Goal: Task Accomplishment & Management: Use online tool/utility

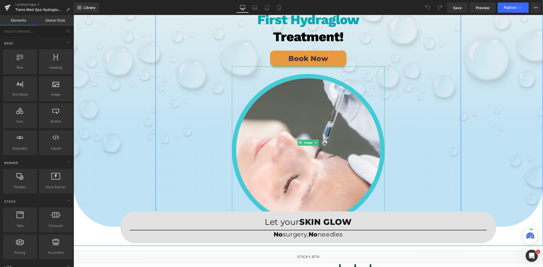
scroll to position [113, 0]
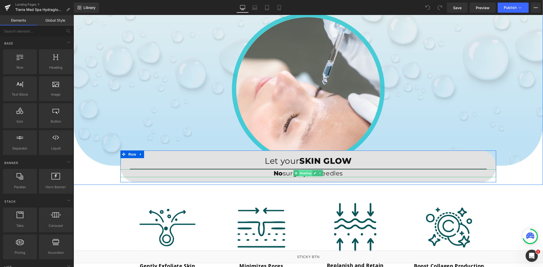
click at [300, 174] on span "Heading" at bounding box center [306, 173] width 14 height 6
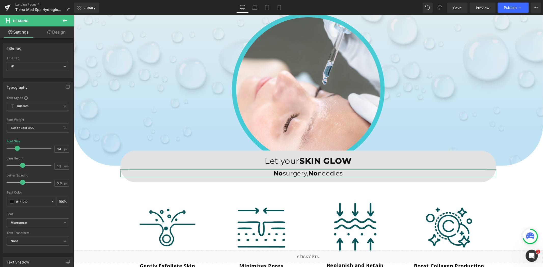
drag, startPoint x: 56, startPoint y: 37, endPoint x: 47, endPoint y: 58, distance: 22.3
click at [56, 37] on link "Design" at bounding box center [56, 31] width 37 height 11
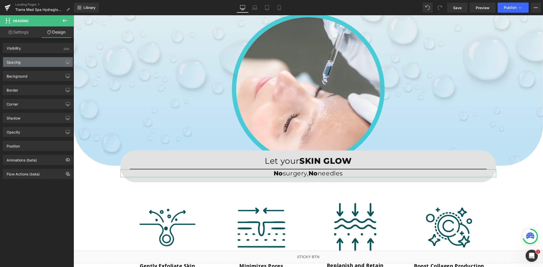
click at [44, 62] on div "Spacing" at bounding box center [38, 62] width 70 height 10
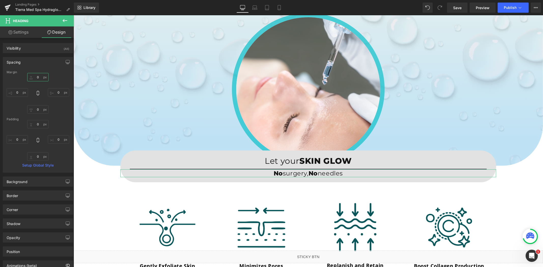
click at [41, 80] on input "0" at bounding box center [37, 77] width 21 height 8
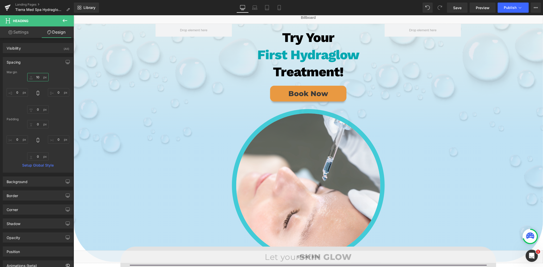
scroll to position [0, 0]
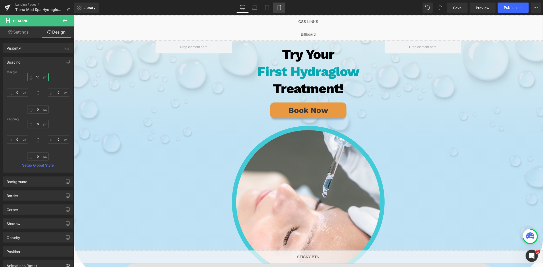
type input "10"
click at [282, 7] on link "Mobile" at bounding box center [279, 8] width 12 height 10
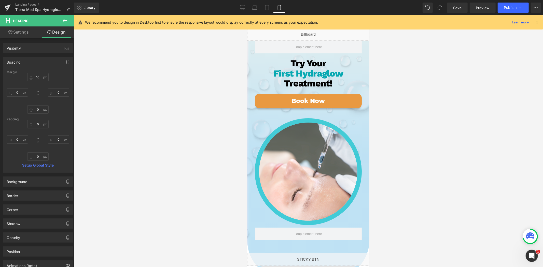
scroll to position [184, 0]
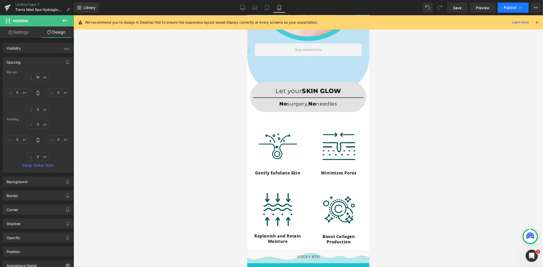
click at [511, 8] on span "Publish" at bounding box center [510, 8] width 13 height 4
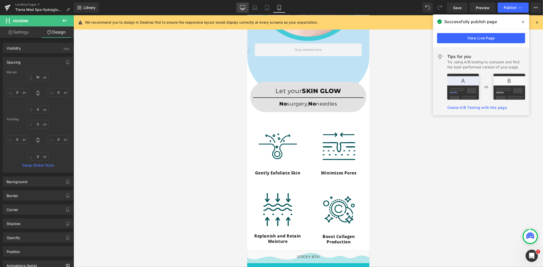
click at [241, 8] on icon at bounding box center [242, 8] width 5 height 0
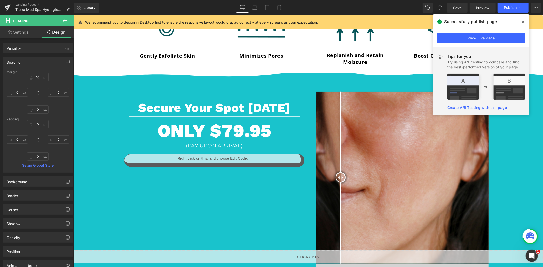
scroll to position [439, 0]
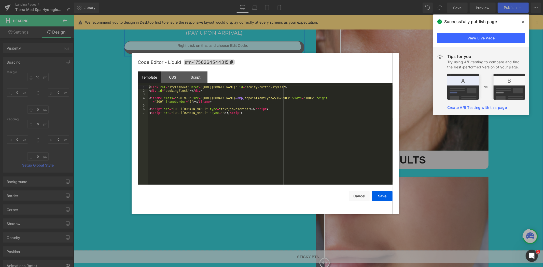
drag, startPoint x: 221, startPoint y: 45, endPoint x: 257, endPoint y: 75, distance: 46.8
click at [221, 45] on div "Liquid" at bounding box center [214, 47] width 180 height 13
click at [0, 0] on div "CSS" at bounding box center [0, 0] width 0 height 0
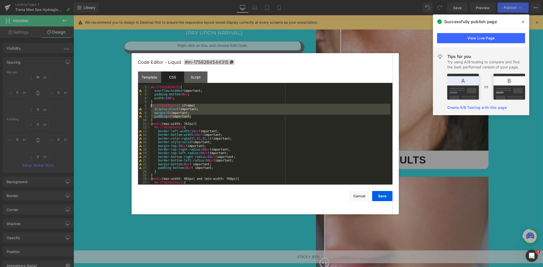
drag, startPoint x: 197, startPoint y: 118, endPoint x: 150, endPoint y: 106, distance: 48.8
click at [0, 0] on pre "1 2 3 4 5 6 7 8 9 10 11 12 13 14 15 16 17 18 19 20 21 22 23 24 25 26 27 28 #m-1…" at bounding box center [0, 0] width 0 height 0
click at [0, 0] on div at bounding box center [0, 0] width 0 height 0
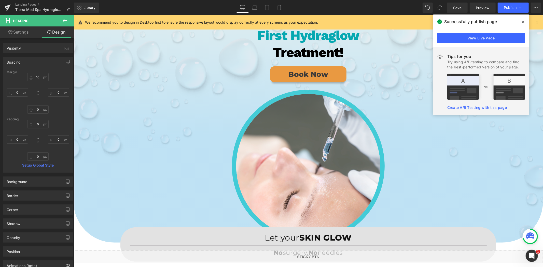
scroll to position [0, 0]
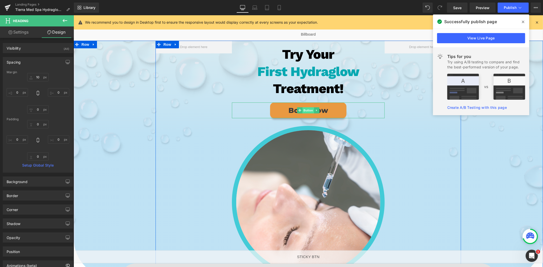
click at [306, 108] on span "Button" at bounding box center [308, 110] width 12 height 6
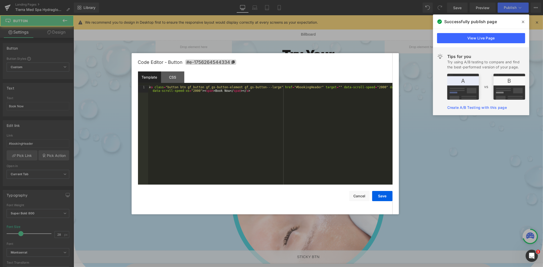
click at [294, 0] on div "Button You are previewing how the will restyle your page. You can not edit Elem…" at bounding box center [271, 0] width 543 height 0
click at [0, 0] on div "CSS" at bounding box center [0, 0] width 0 height 0
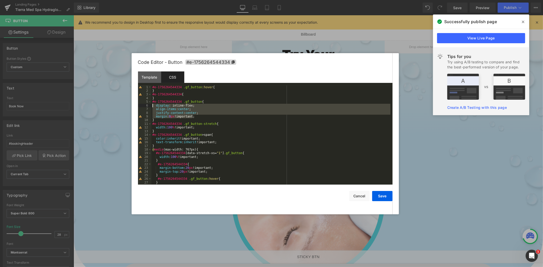
drag, startPoint x: 194, startPoint y: 117, endPoint x: 152, endPoint y: 106, distance: 43.9
click at [0, 0] on div "#e-1756264544334 .gf_button :hover { } #e-1756264544334 { } #e-1756264544334 .g…" at bounding box center [0, 0] width 0 height 0
click at [0, 0] on button "Cancel" at bounding box center [0, 0] width 0 height 0
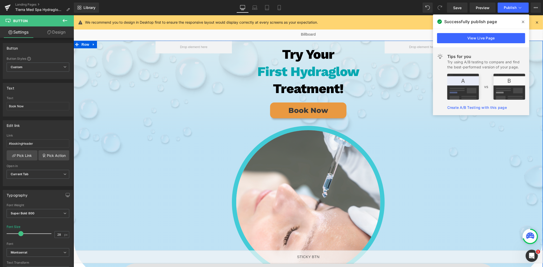
click at [497, 235] on div "Try Your First Hydraglow Treatment! Heading Book Now Button Image Row" at bounding box center [308, 159] width 454 height 238
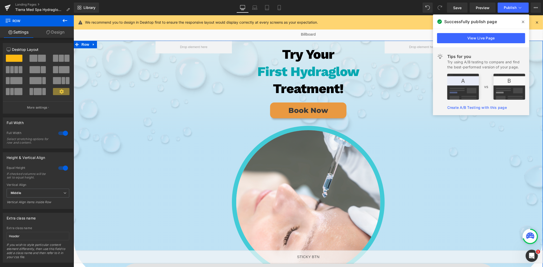
click at [125, 163] on div "Try Your First Hydraglow Treatment! Heading Book Now Button Image Row" at bounding box center [308, 159] width 454 height 238
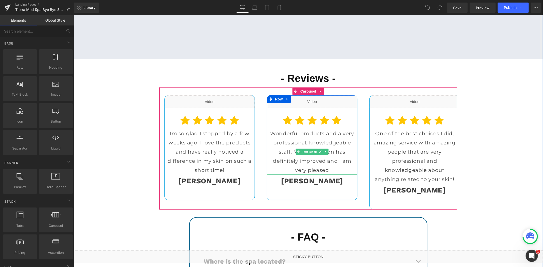
scroll to position [1953, 0]
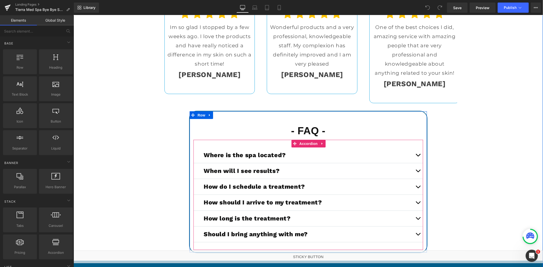
click at [414, 216] on button "button" at bounding box center [418, 219] width 10 height 16
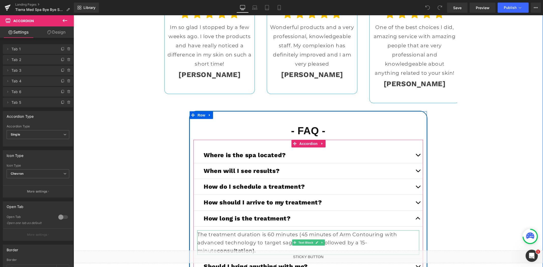
click at [221, 244] on p "The treatment duration is 60 minutes (45 minutes of Arm Contouring with advance…" at bounding box center [308, 243] width 222 height 24
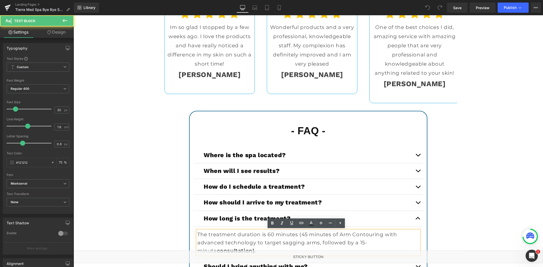
click at [223, 242] on p "The treatment duration is 60 minutes (45 minutes of Arm Contouring with advance…" at bounding box center [308, 243] width 222 height 24
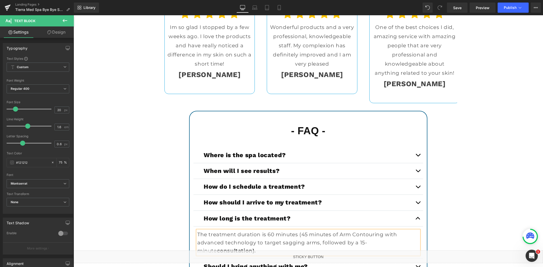
click at [155, 181] on div "- Reviews - Heading Liquid Icon Icon Icon Icon" at bounding box center [308, 123] width 306 height 326
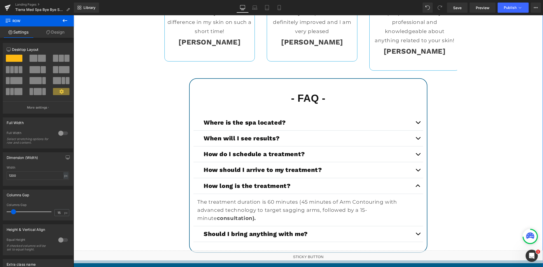
scroll to position [2038, 0]
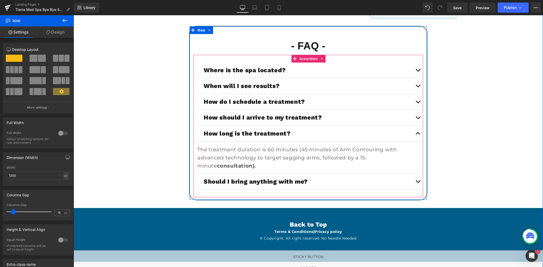
click at [414, 132] on button "button" at bounding box center [418, 134] width 10 height 16
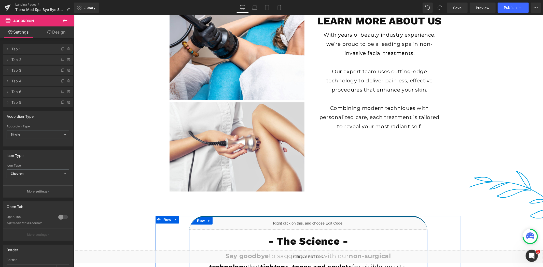
scroll to position [1245, 0]
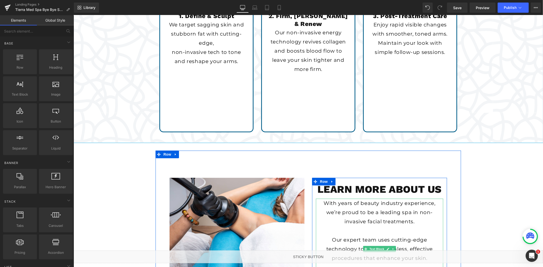
scroll to position [1047, 0]
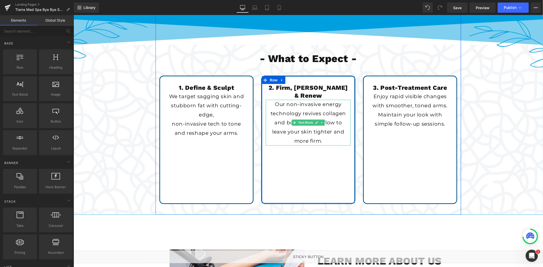
click at [338, 100] on p "Our non-invasive energy technology revives collagen and boosts blood flow to le…" at bounding box center [308, 123] width 80 height 46
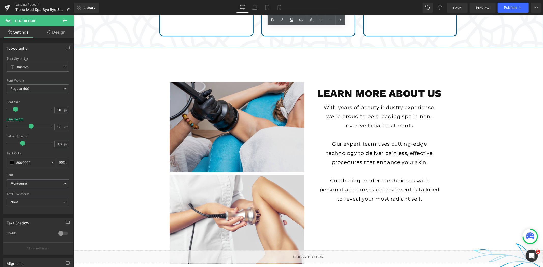
scroll to position [1217, 0]
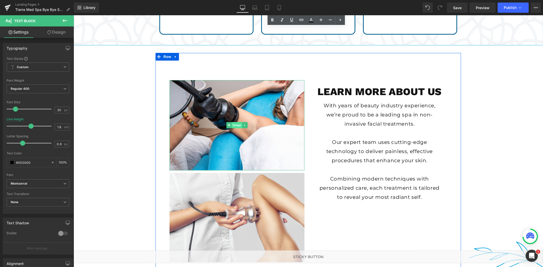
click at [234, 125] on span "Image" at bounding box center [237, 125] width 11 height 6
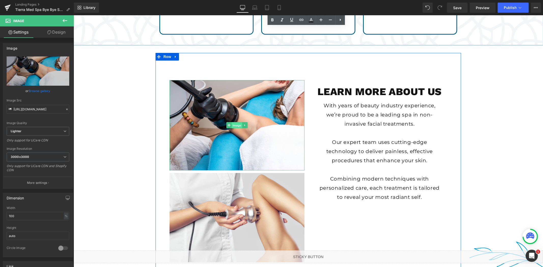
click at [232, 125] on span "Image" at bounding box center [237, 125] width 11 height 6
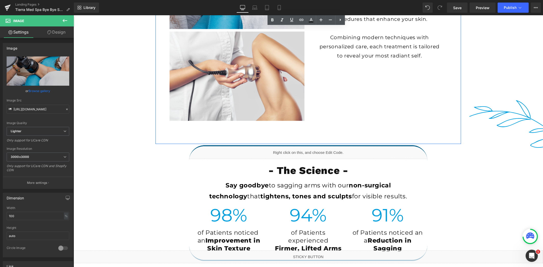
scroll to position [1245, 0]
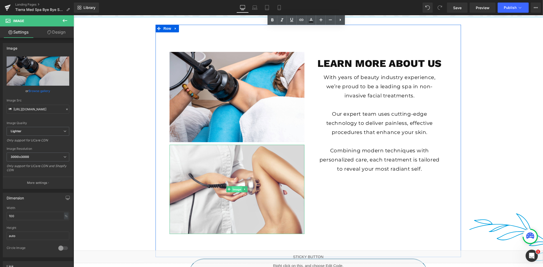
click at [234, 188] on span "Image" at bounding box center [237, 189] width 11 height 6
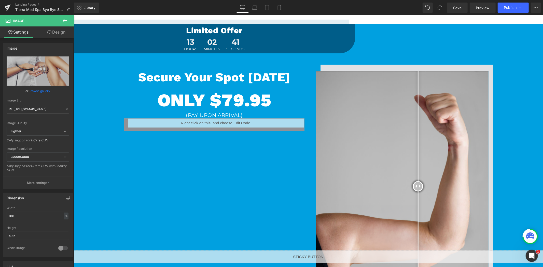
scroll to position [643, 0]
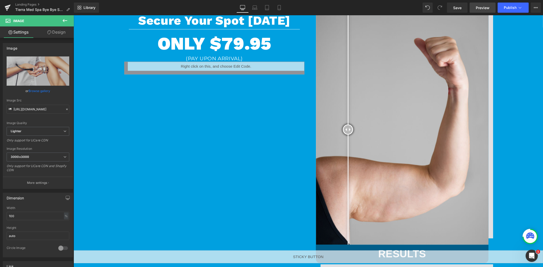
click at [492, 9] on link "Preview" at bounding box center [483, 8] width 26 height 10
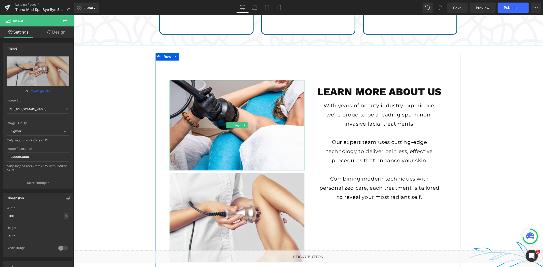
scroll to position [1266, 0]
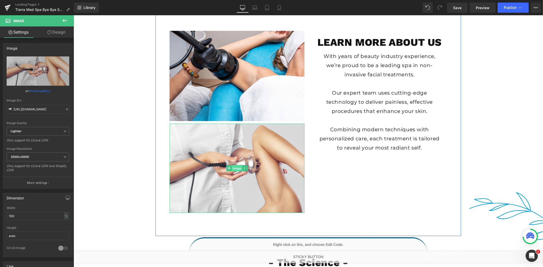
click at [236, 169] on span "Image" at bounding box center [237, 168] width 11 height 6
click at [233, 167] on span "Image" at bounding box center [237, 168] width 11 height 6
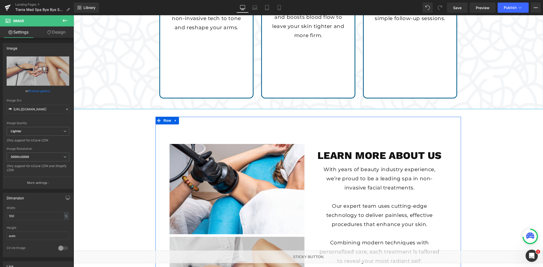
scroll to position [1040, 0]
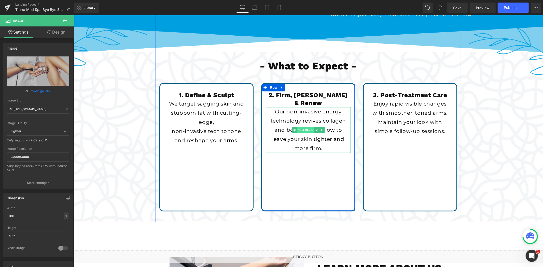
click at [305, 127] on span "Text Block" at bounding box center [305, 130] width 17 height 6
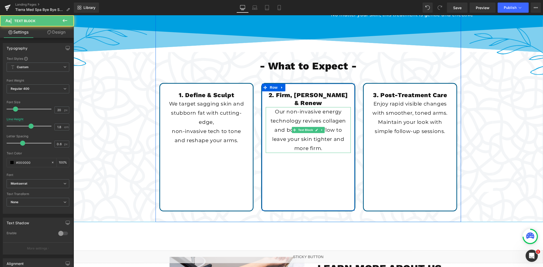
click at [329, 142] on p "Our non-invasive energy technology revives collagen and boosts blood flow to le…" at bounding box center [308, 130] width 80 height 46
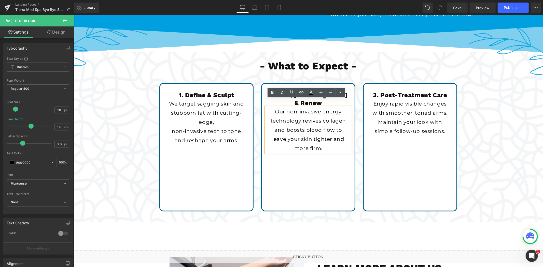
click at [131, 115] on div "1. Define & Sculpt Heading We target sagging skin and stubborn fat with cutting…" at bounding box center [308, 151] width 423 height 137
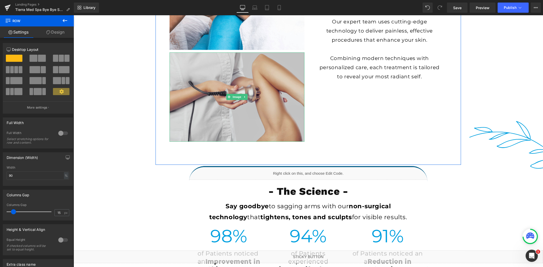
scroll to position [1245, 0]
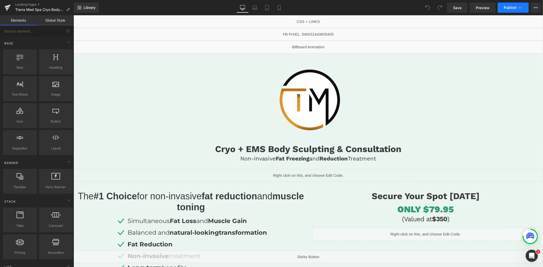
click at [505, 8] on span "Publish" at bounding box center [510, 8] width 13 height 4
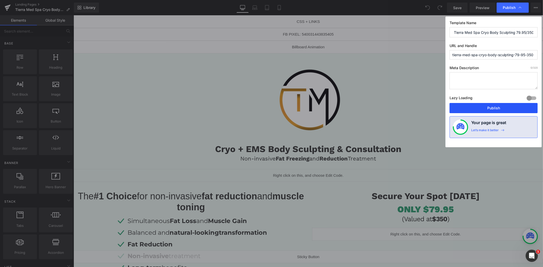
click at [486, 105] on button "Publish" at bounding box center [494, 108] width 88 height 10
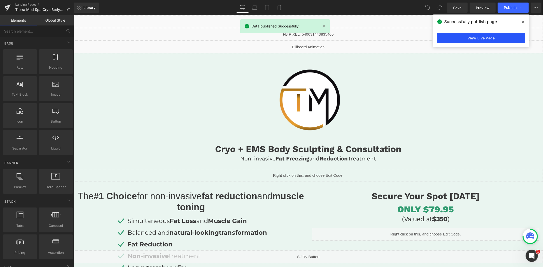
click at [479, 35] on link "View Live Page" at bounding box center [481, 38] width 88 height 10
